Goal: Obtain resource: Download file/media

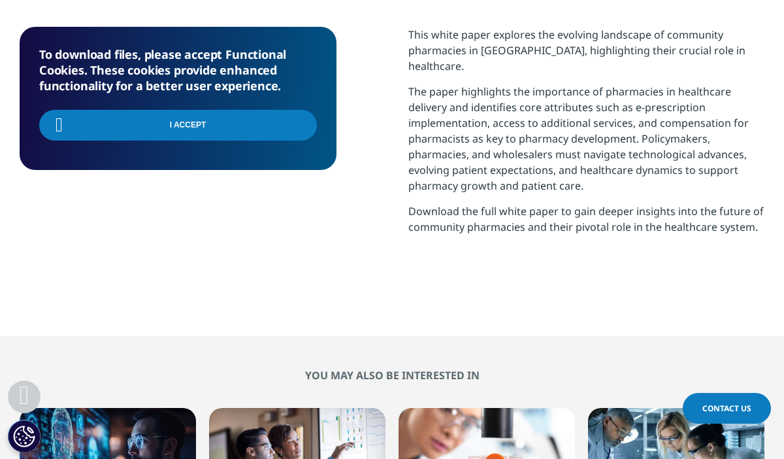
scroll to position [235, 745]
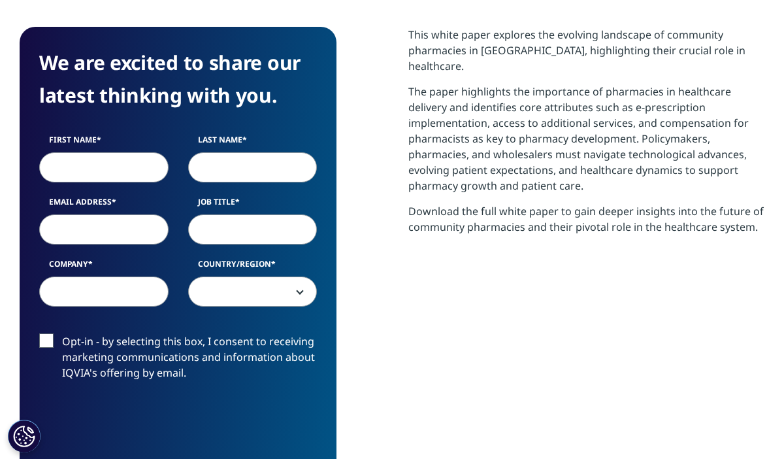
click at [111, 176] on input "First Name" at bounding box center [103, 167] width 129 height 30
type input "Mario"
click at [230, 169] on input "Last Name" at bounding box center [252, 167] width 129 height 30
type input "K"
type input "Johnson"
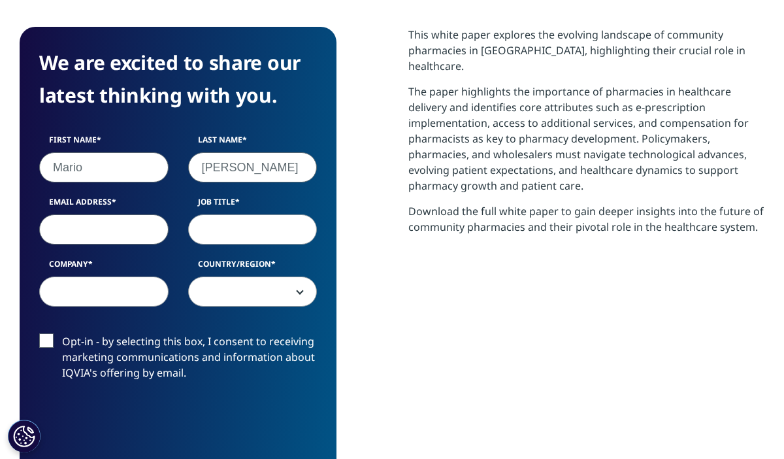
click at [98, 228] on input "Email Address" at bounding box center [103, 229] width 129 height 30
type input "mpepconsulting@outlook.com"
click at [205, 229] on input "Job Title" at bounding box center [252, 229] width 129 height 30
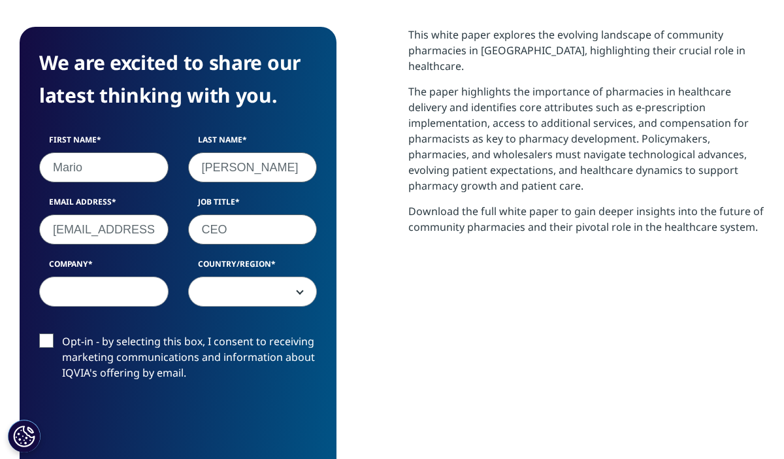
type input "CEO"
click at [109, 292] on input "Company" at bounding box center [103, 291] width 129 height 30
type input "Mpep Consulting"
click at [214, 297] on span at bounding box center [253, 292] width 128 height 30
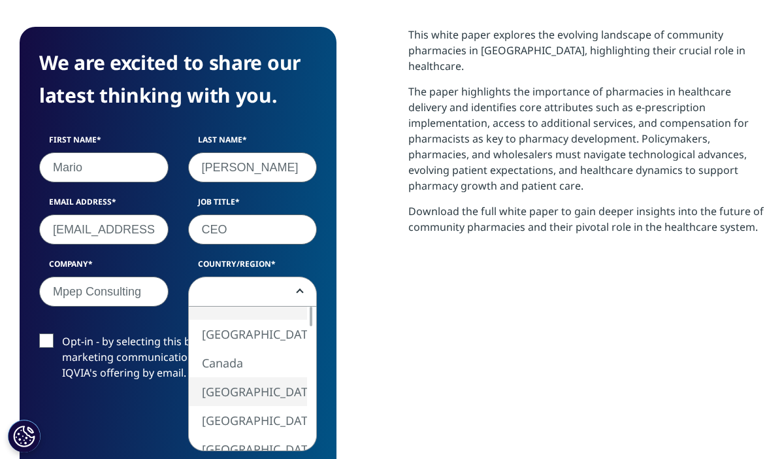
select select "[GEOGRAPHIC_DATA]"
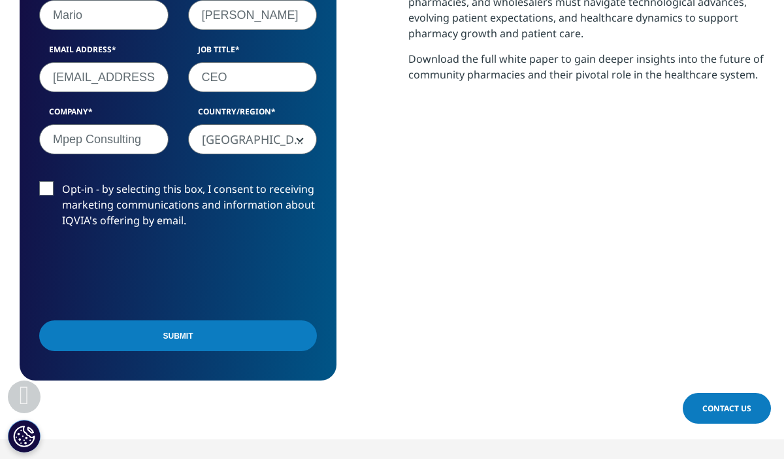
click at [224, 333] on input "Submit" at bounding box center [178, 335] width 278 height 31
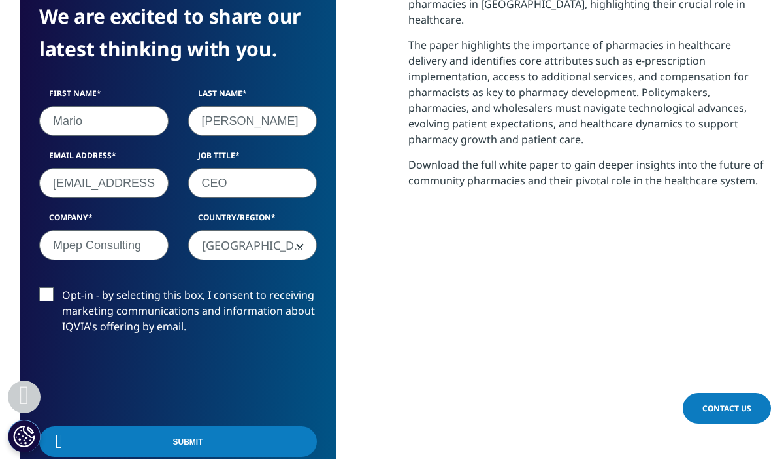
scroll to position [235, 745]
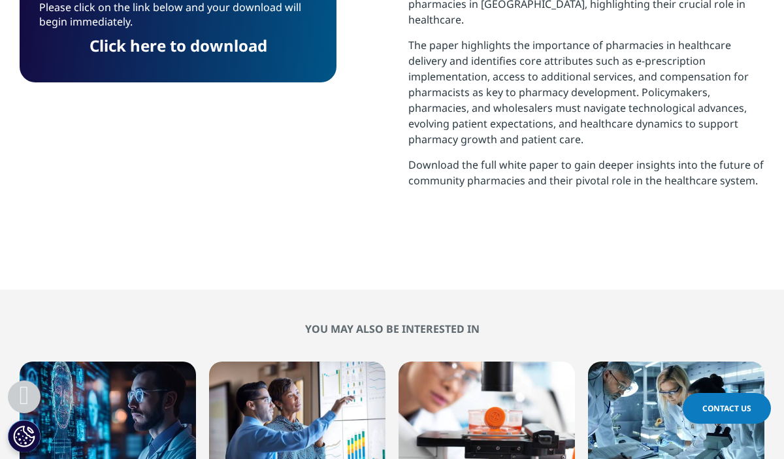
click at [248, 53] on link "Click here to download" at bounding box center [179, 46] width 178 height 22
